Goal: Task Accomplishment & Management: Complete application form

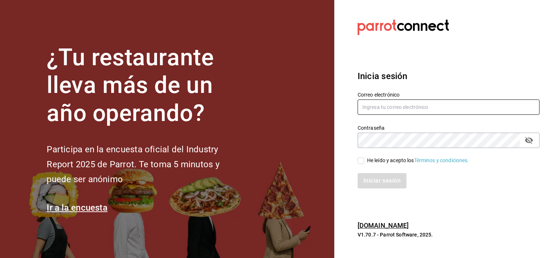
type input "[PERSON_NAME][EMAIL_ADDRESS][DOMAIN_NAME]"
click at [356, 162] on div "He leído y acepto los Términos y condiciones." at bounding box center [444, 156] width 191 height 17
click at [363, 163] on input "He leído y acepto los Términos y condiciones." at bounding box center [361, 160] width 7 height 7
checkbox input "true"
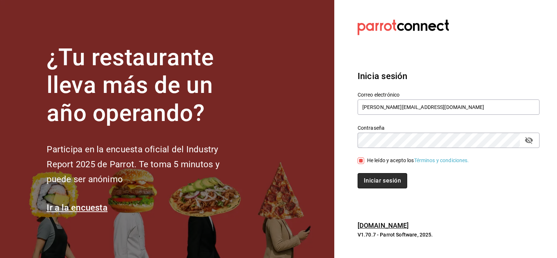
click at [377, 179] on button "Iniciar sesión" at bounding box center [383, 180] width 50 height 15
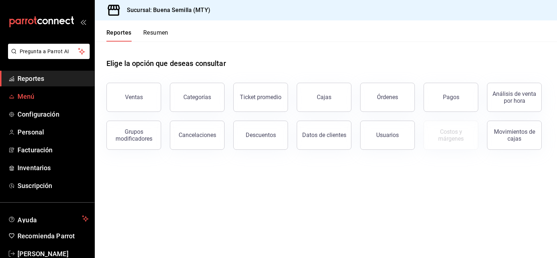
click at [29, 96] on span "Menú" at bounding box center [52, 97] width 71 height 10
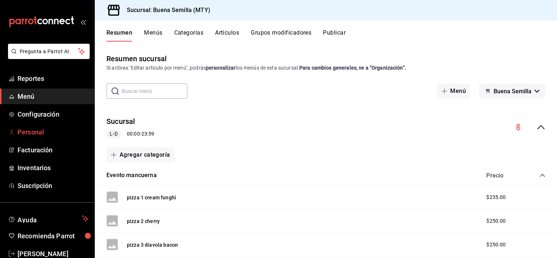
click at [23, 130] on span "Personal" at bounding box center [52, 132] width 71 height 10
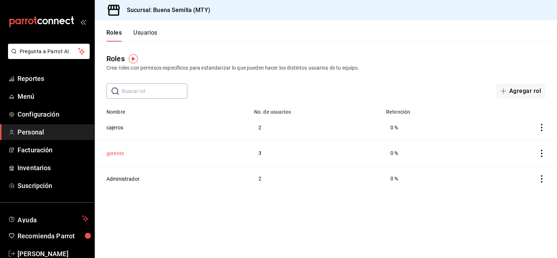
click at [120, 153] on button "gerente" at bounding box center [114, 153] width 17 height 7
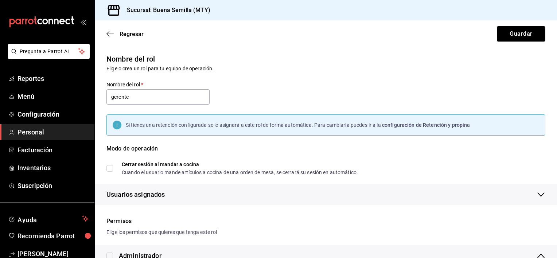
click at [112, 38] on div "Regresar Guardar" at bounding box center [326, 33] width 462 height 27
click at [108, 34] on icon "button" at bounding box center [109, 34] width 7 height 7
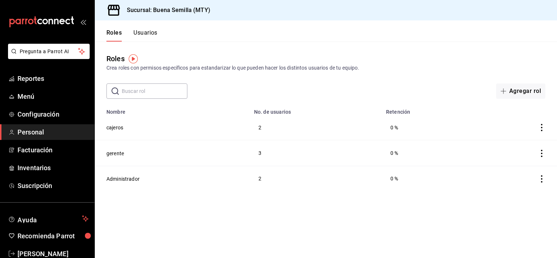
click at [139, 35] on button "Usuarios" at bounding box center [145, 35] width 24 height 12
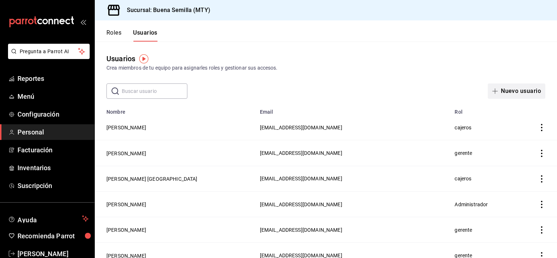
click at [502, 97] on button "Nuevo usuario" at bounding box center [517, 90] width 58 height 15
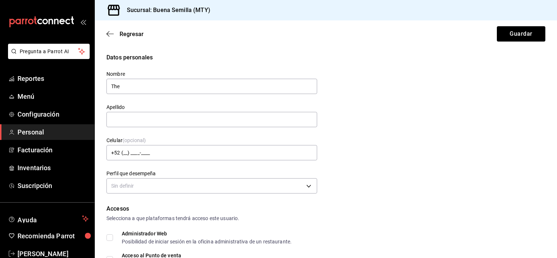
type input "[PERSON_NAME]"
click at [378, 132] on div "Datos personales Nombre [PERSON_NAME] Apellido [PERSON_NAME] Celular (opcional)…" at bounding box center [325, 124] width 439 height 143
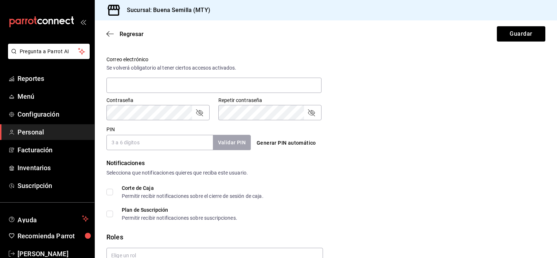
scroll to position [262, 0]
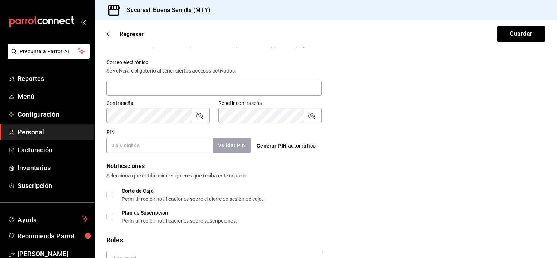
click at [141, 143] on input "PIN" at bounding box center [159, 145] width 106 height 15
type input "0"
type input "0896"
click at [234, 144] on button "Validar PIN" at bounding box center [231, 146] width 39 height 16
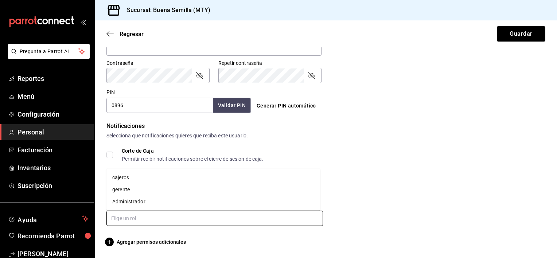
click at [132, 221] on input "text" at bounding box center [214, 218] width 217 height 15
click at [126, 187] on li "gerente" at bounding box center [213, 190] width 214 height 12
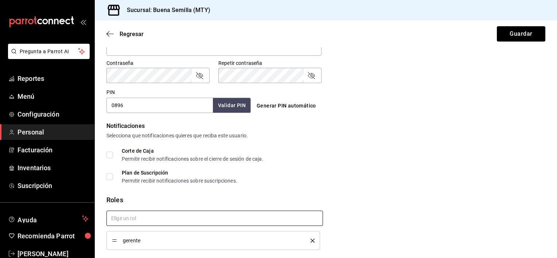
checkbox input "true"
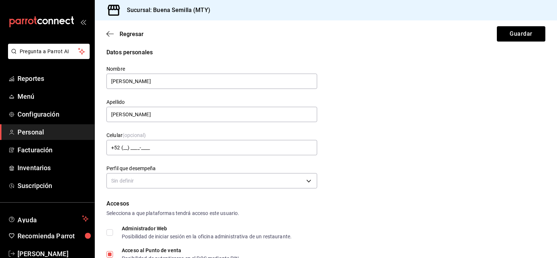
scroll to position [0, 0]
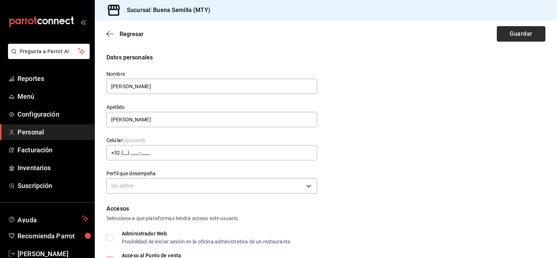
click at [526, 34] on button "Guardar" at bounding box center [521, 33] width 48 height 15
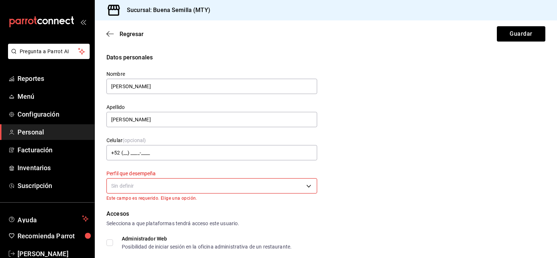
click at [191, 183] on body "Pregunta a Parrot AI Reportes Menú Configuración Personal Facturación Inventari…" at bounding box center [278, 129] width 557 height 258
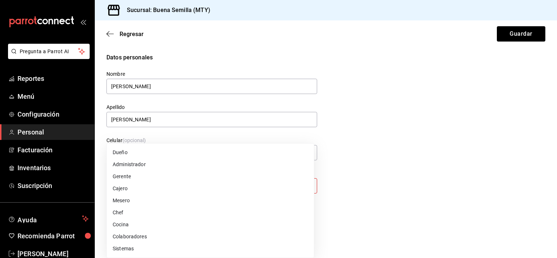
click at [165, 176] on li "Gerente" at bounding box center [210, 177] width 207 height 12
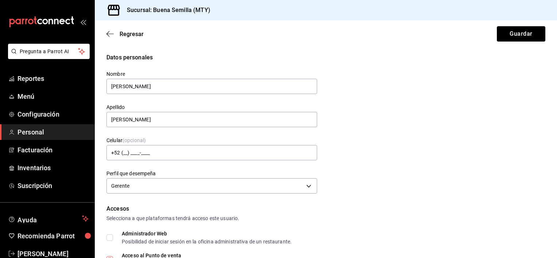
click at [338, 171] on div "Datos personales Nombre [PERSON_NAME] Apellido [PERSON_NAME] Celular (opcional)…" at bounding box center [325, 124] width 439 height 143
click at [307, 185] on body "Pregunta a Parrot AI Reportes Menú Configuración Personal Facturación Inventari…" at bounding box center [278, 129] width 557 height 258
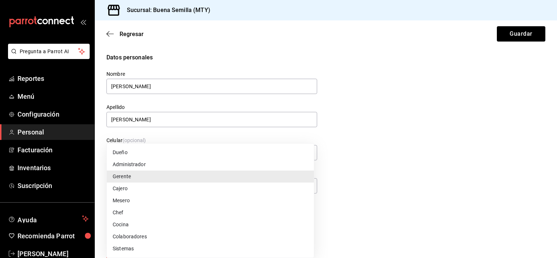
click at [274, 236] on li "Colaboradores" at bounding box center [210, 237] width 207 height 12
type input "STAFF"
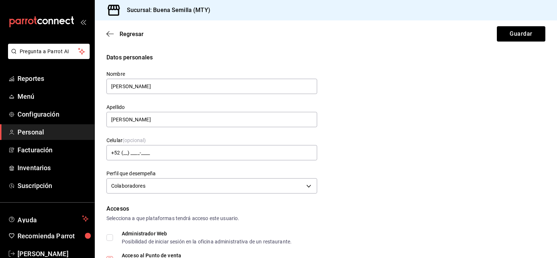
click at [443, 188] on div "Datos personales Nombre [PERSON_NAME] Apellido [PERSON_NAME] Celular (opcional)…" at bounding box center [325, 124] width 439 height 143
click at [517, 30] on button "Guardar" at bounding box center [521, 33] width 48 height 15
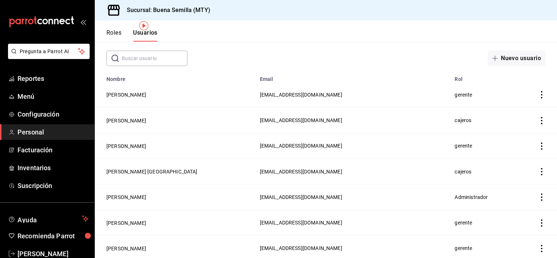
scroll to position [32, 0]
